Goal: Navigation & Orientation: Find specific page/section

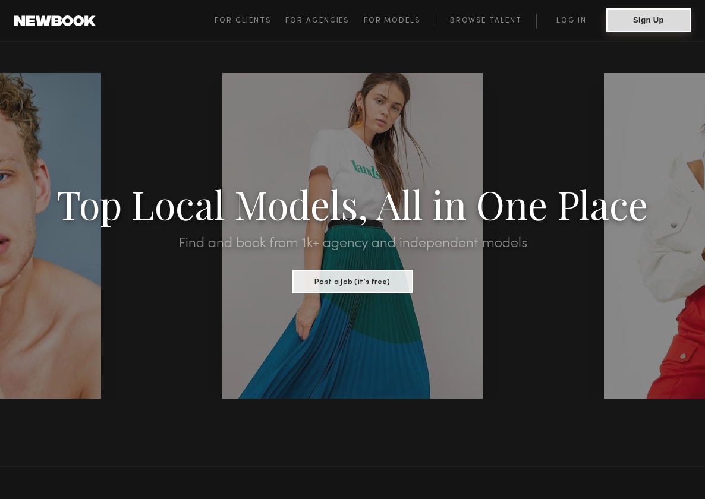
click at [628, 20] on button "Sign Up" at bounding box center [648, 20] width 84 height 24
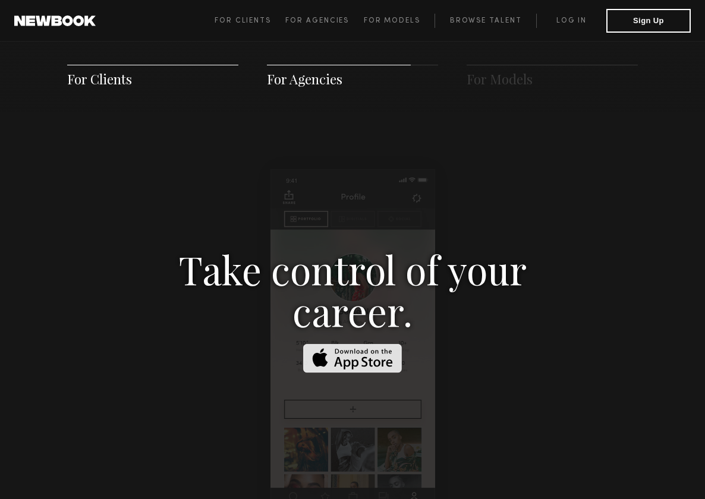
scroll to position [1435, 0]
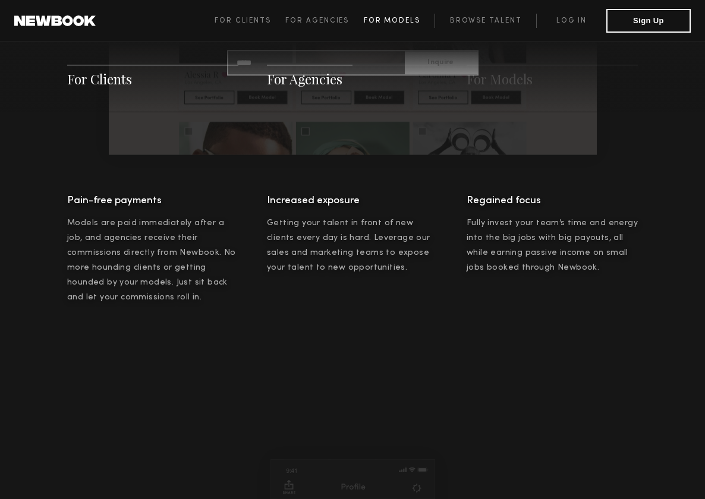
click at [385, 24] on link "For Models" at bounding box center [399, 21] width 71 height 14
click at [409, 15] on link "For Models" at bounding box center [399, 21] width 71 height 14
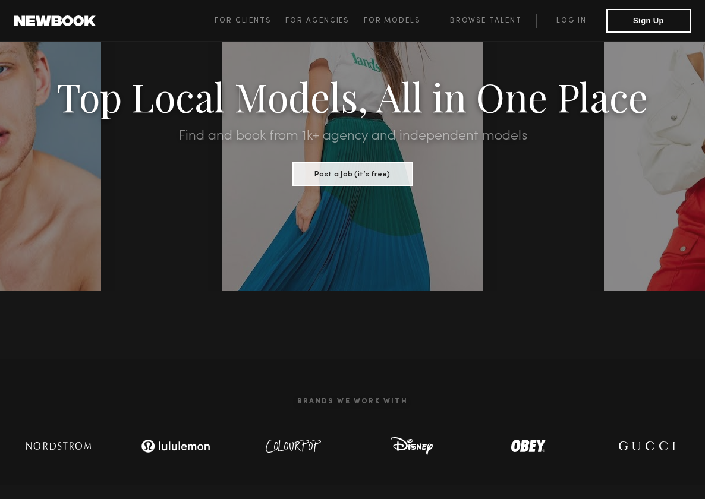
scroll to position [0, 0]
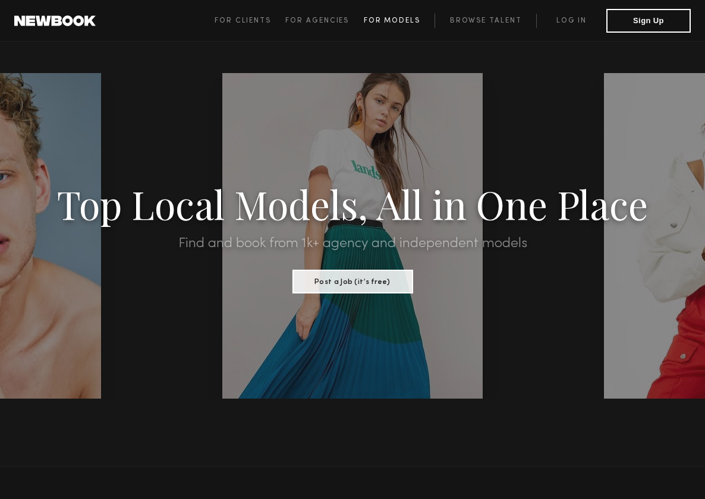
click at [406, 18] on span "For Models" at bounding box center [392, 20] width 56 height 7
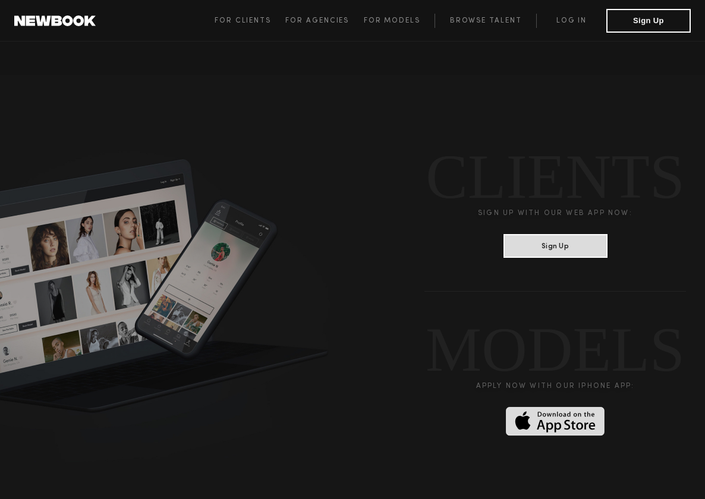
scroll to position [3239, 0]
